Goal: Navigation & Orientation: Go to known website

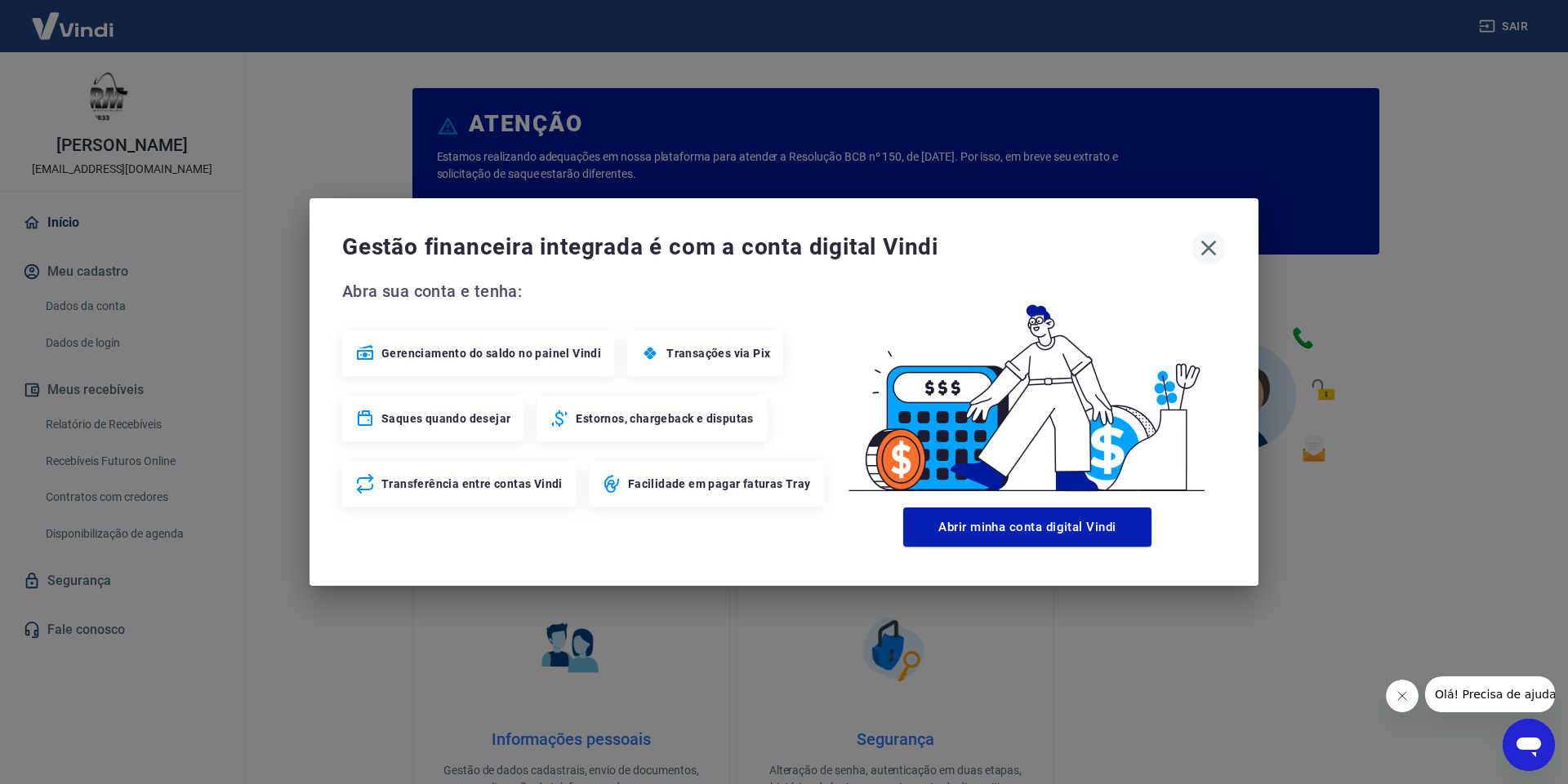
click at [1204, 246] on icon "button" at bounding box center [1208, 247] width 26 height 26
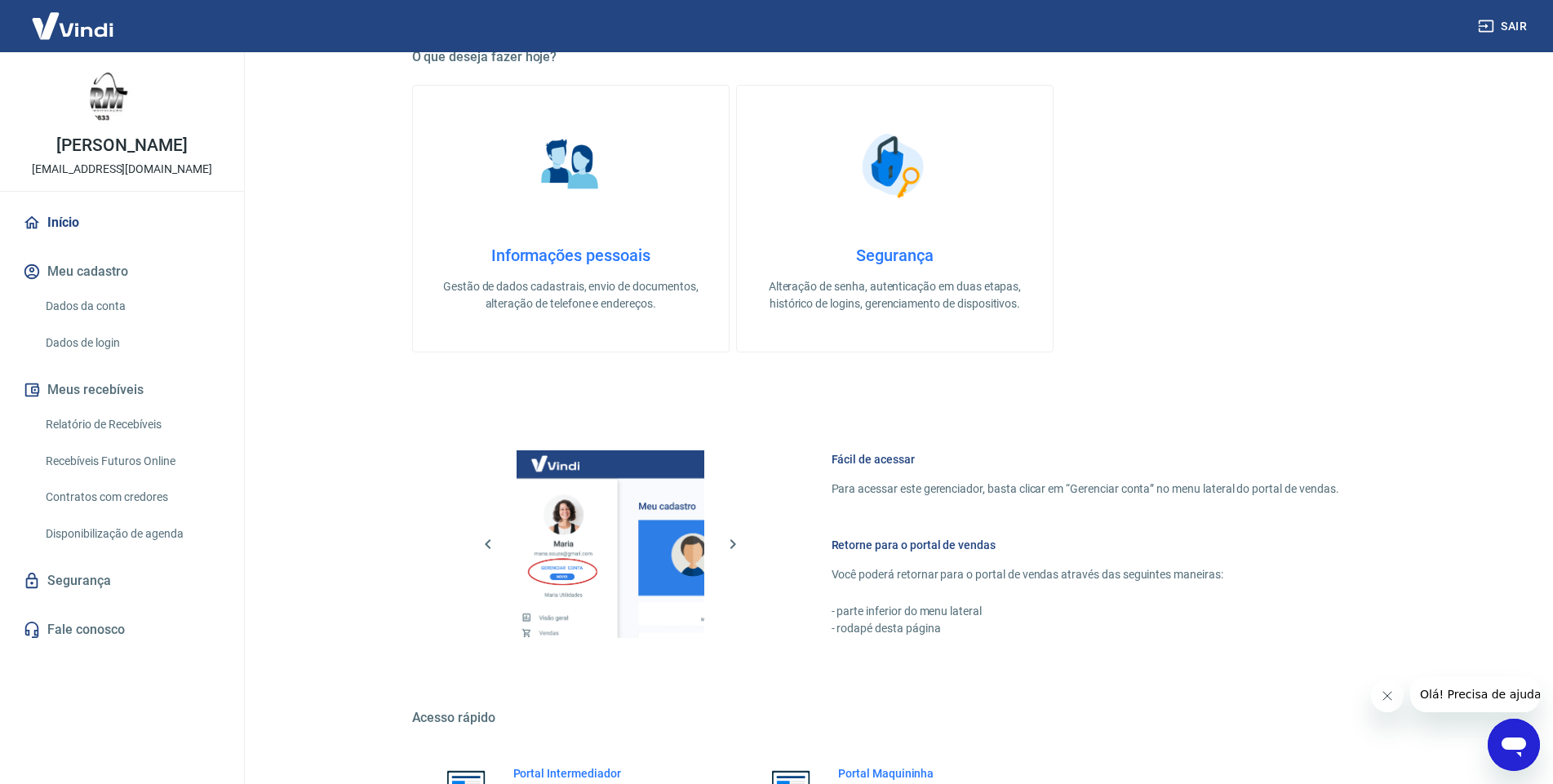
scroll to position [657, 0]
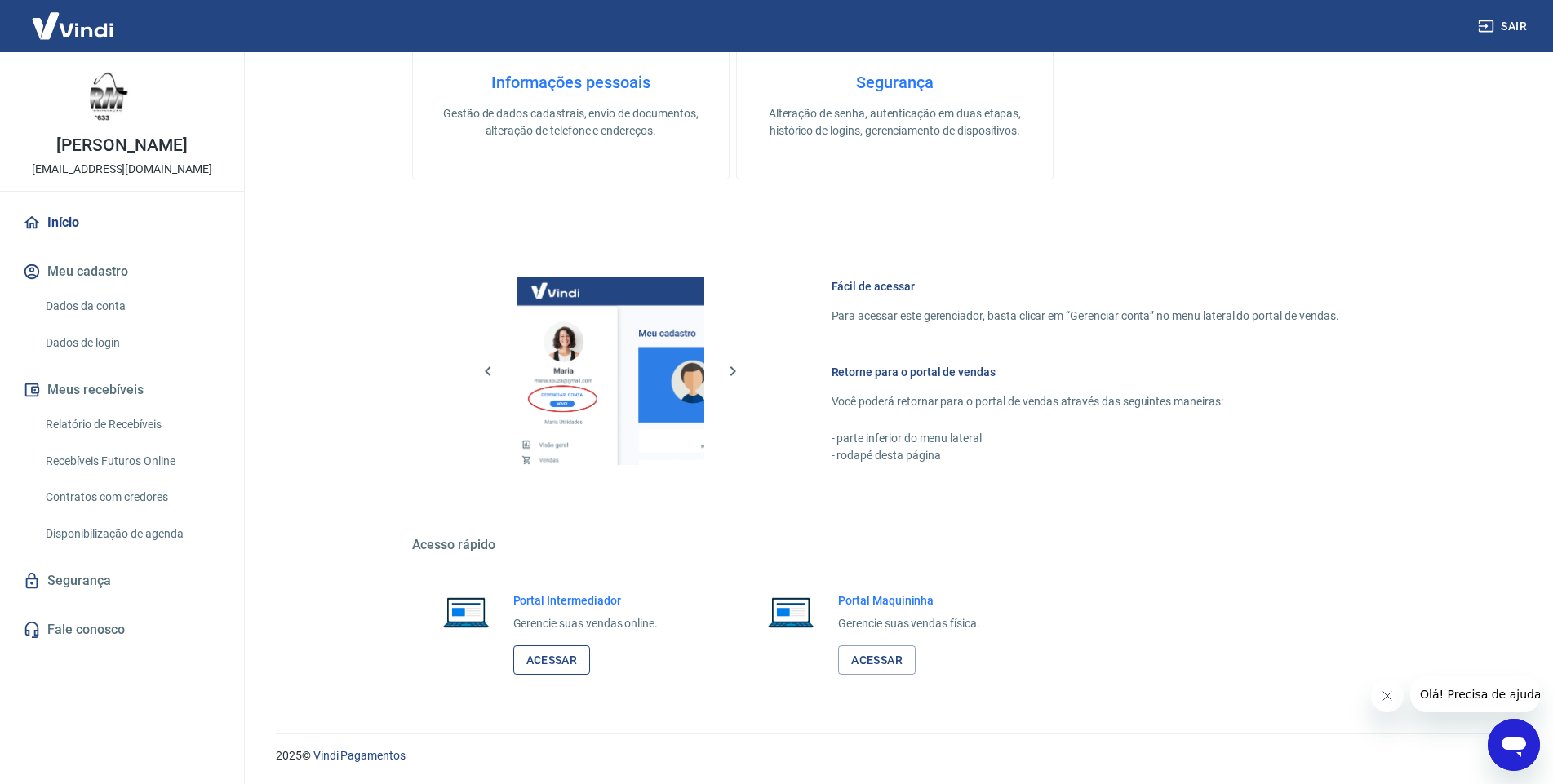
click at [566, 666] on link "Acessar" at bounding box center [551, 660] width 78 height 30
